Goal: Information Seeking & Learning: Learn about a topic

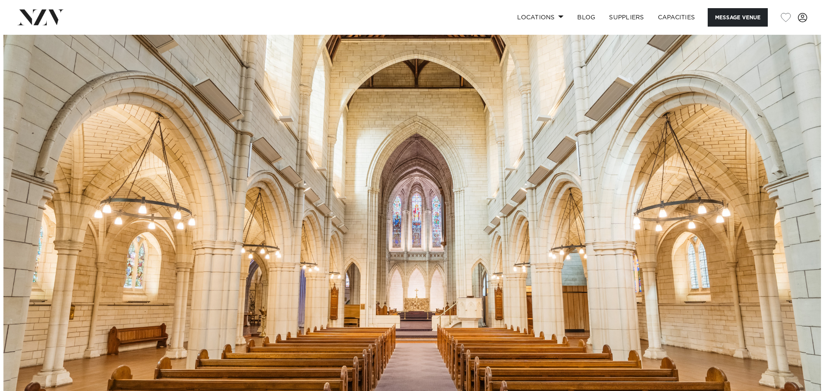
scroll to position [86, 0]
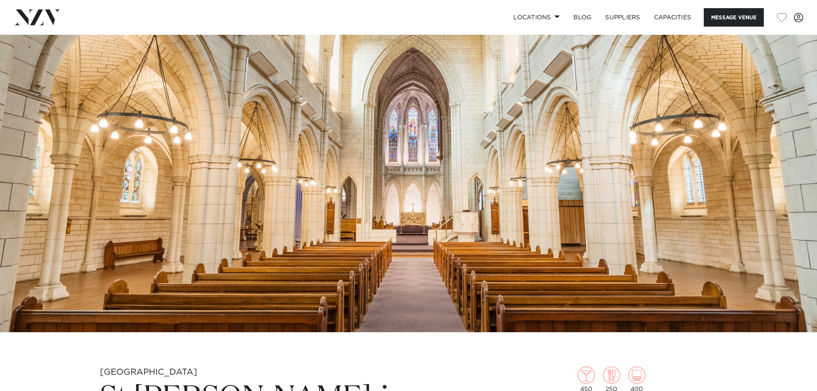
click at [493, 237] on img at bounding box center [408, 140] width 817 height 383
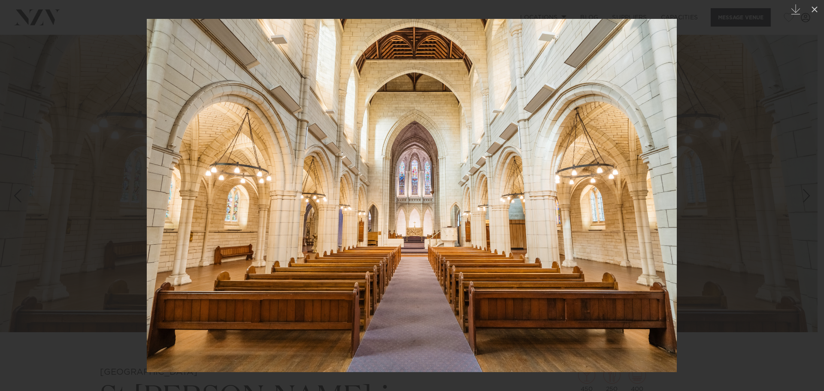
click at [676, 212] on img at bounding box center [412, 195] width 530 height 353
click at [753, 78] on div at bounding box center [412, 195] width 824 height 391
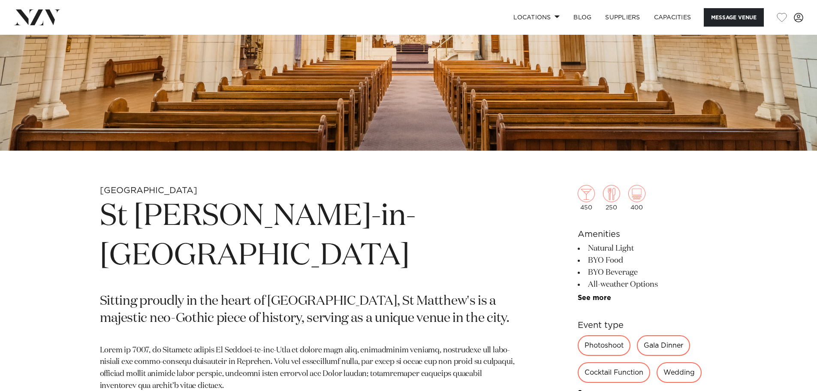
scroll to position [472, 0]
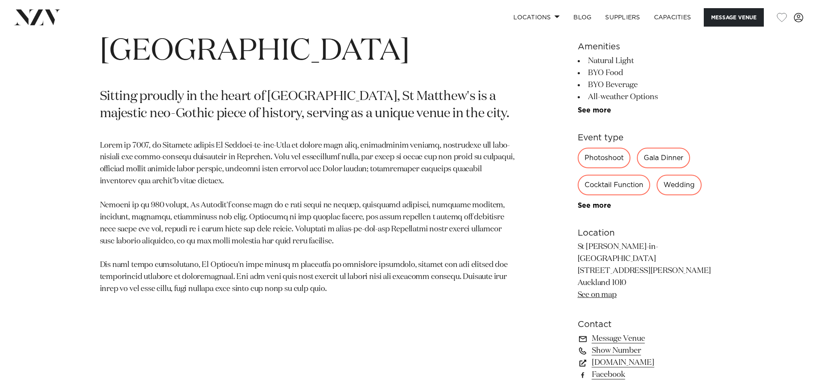
click at [607, 109] on link "See more" at bounding box center [611, 110] width 67 height 7
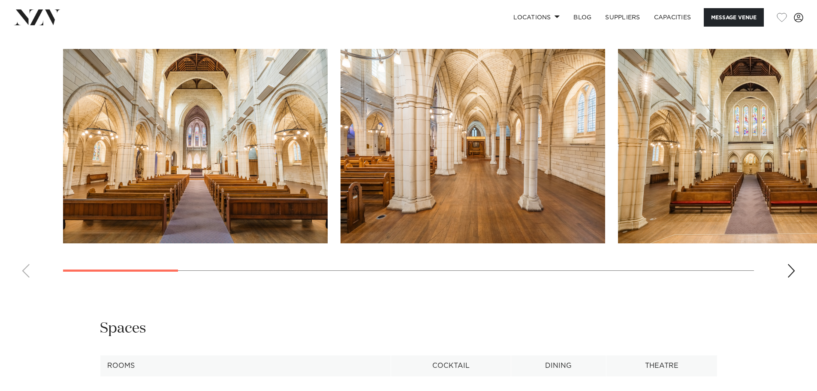
scroll to position [944, 0]
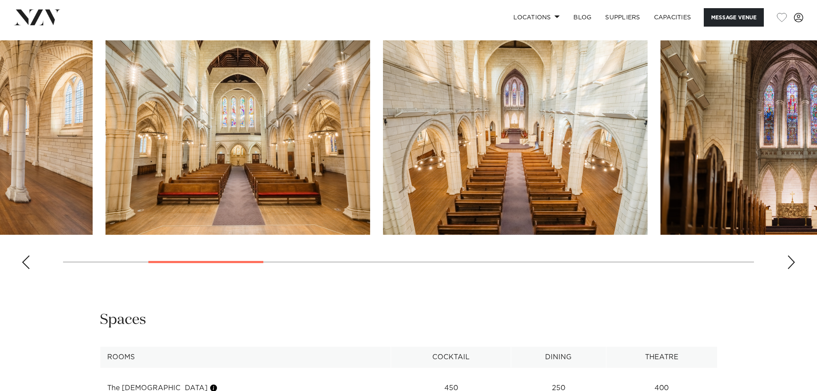
click at [216, 253] on swiper-container at bounding box center [408, 157] width 817 height 235
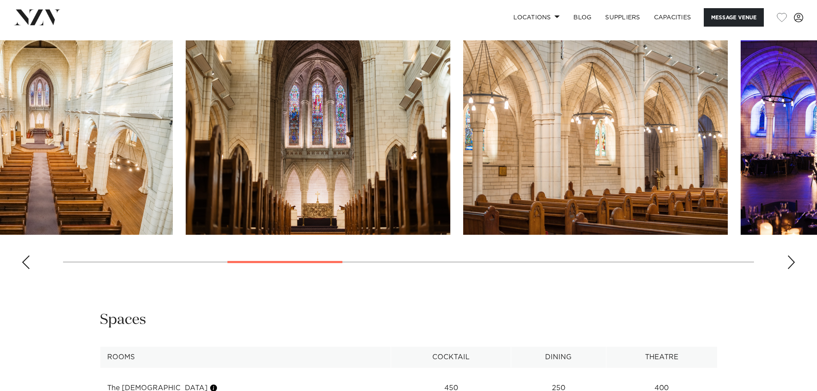
click at [244, 190] on img "5 / 15" at bounding box center [318, 137] width 265 height 194
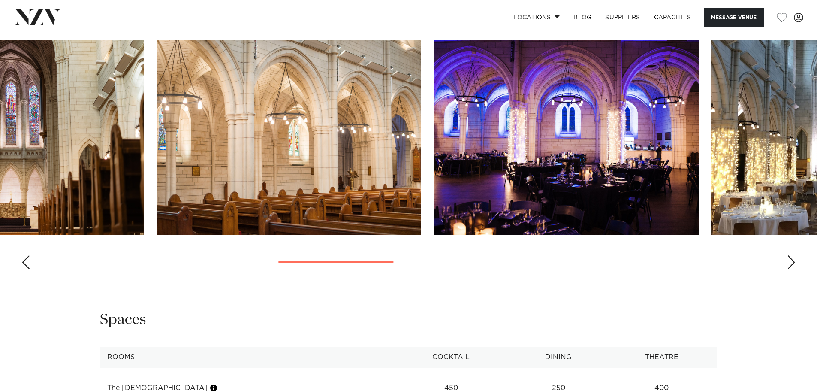
click at [434, 153] on img "7 / 15" at bounding box center [566, 137] width 265 height 194
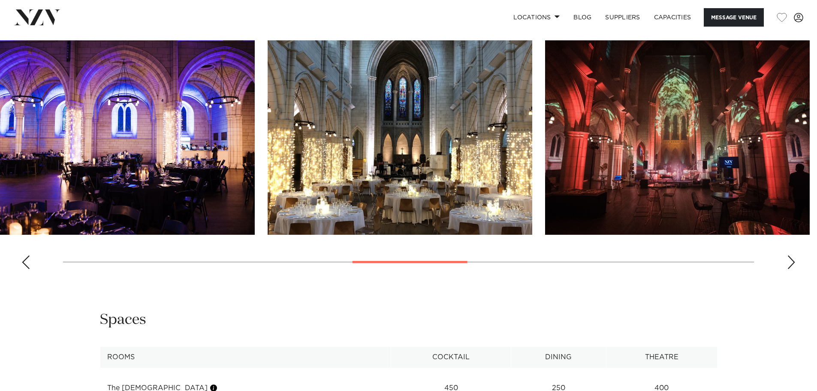
click at [311, 142] on img "8 / 15" at bounding box center [400, 137] width 265 height 194
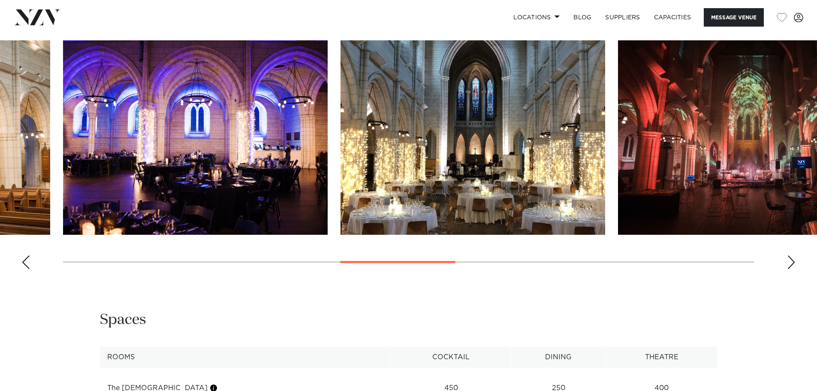
click at [529, 131] on img "8 / 15" at bounding box center [473, 137] width 265 height 194
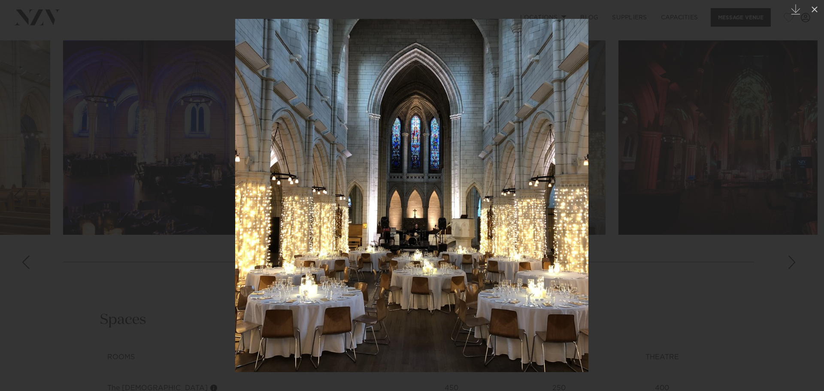
click at [817, 240] on div at bounding box center [412, 195] width 824 height 391
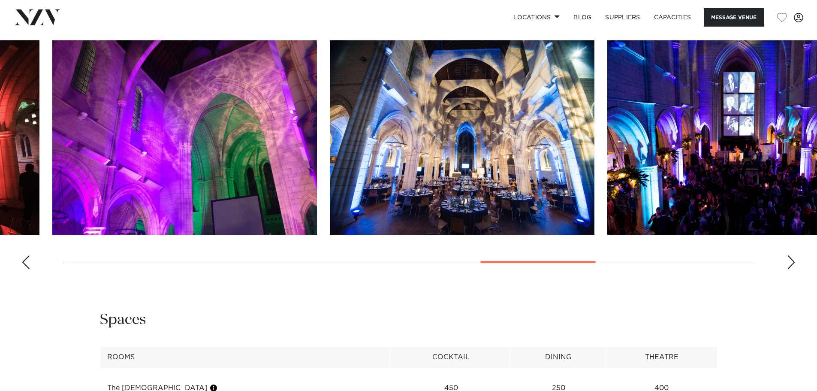
click at [0, 250] on html "Locations [GEOGRAPHIC_DATA] [GEOGRAPHIC_DATA] [GEOGRAPHIC_DATA] [GEOGRAPHIC_DAT…" at bounding box center [408, 213] width 817 height 2315
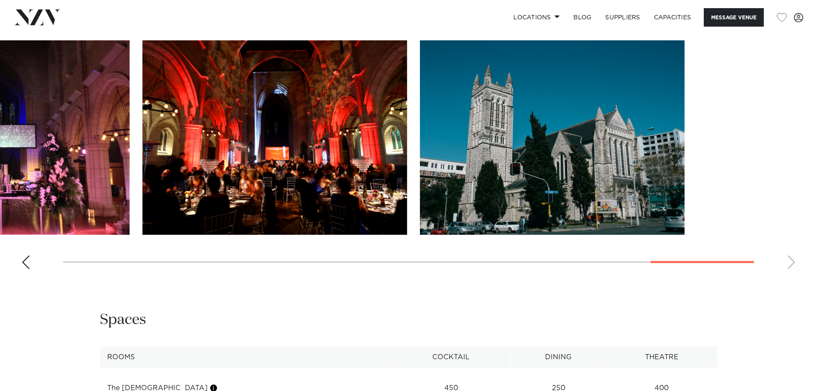
click at [225, 235] on swiper-container at bounding box center [408, 157] width 817 height 235
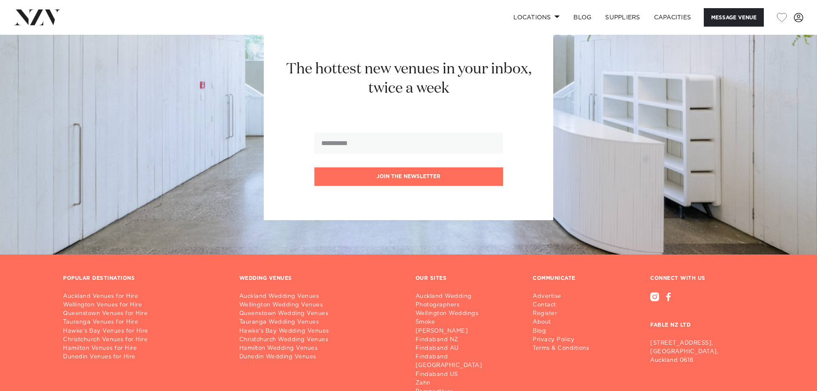
scroll to position [1904, 0]
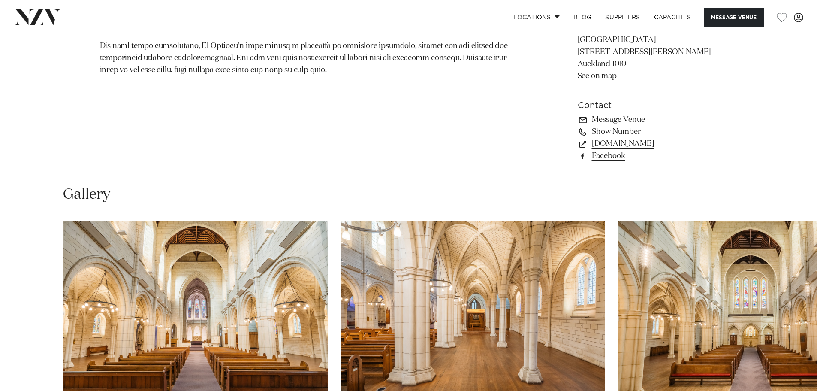
scroll to position [686, 0]
